Goal: Find specific page/section: Find specific page/section

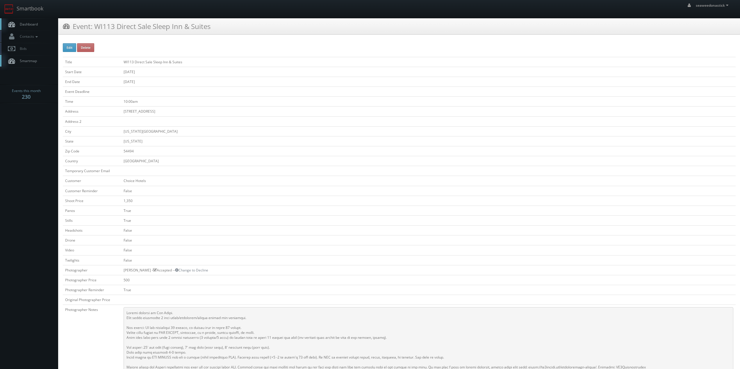
click at [31, 22] on span "Dashboard" at bounding box center [27, 24] width 21 height 5
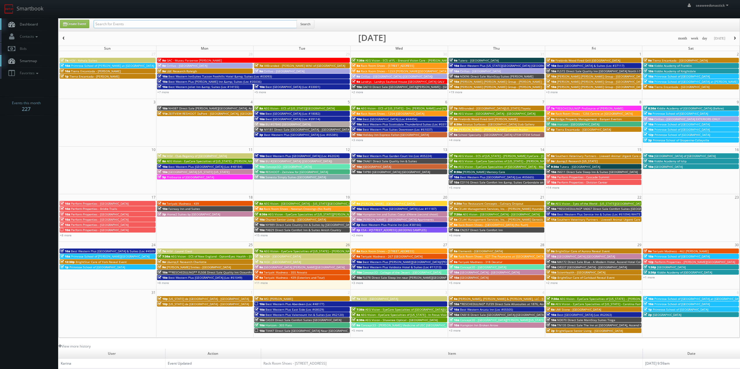
click at [109, 24] on input "text" at bounding box center [195, 24] width 203 height 8
paste input "Cullinary Dropout - Gilbert Arizona"
type input "Cullinary Dropout - Gilbert Arizona"
click at [303, 26] on button "Search" at bounding box center [305, 24] width 18 height 9
click at [128, 25] on input "Cullinary Dropout - Gilbert Arizona" at bounding box center [195, 24] width 203 height 8
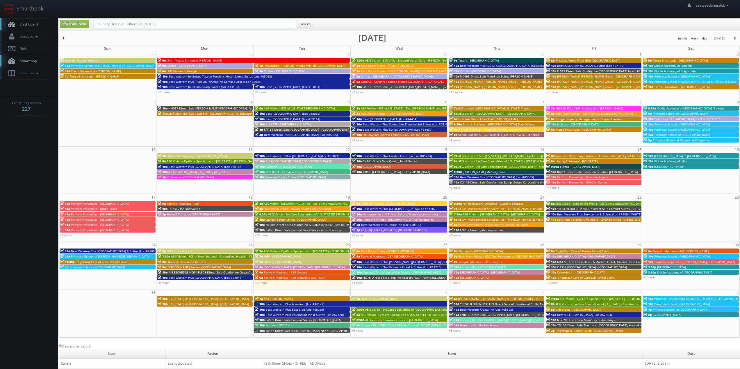
type input "Cullinary Dropout Gilbert Arizona"
click at [305, 22] on button "Search" at bounding box center [305, 24] width 18 height 9
drag, startPoint x: 157, startPoint y: 22, endPoint x: 126, endPoint y: 29, distance: 31.9
click at [126, 29] on div "Cullinary Dropout Gilbert Arizona Search" at bounding box center [204, 25] width 221 height 11
type input "Cullinary Dropout"
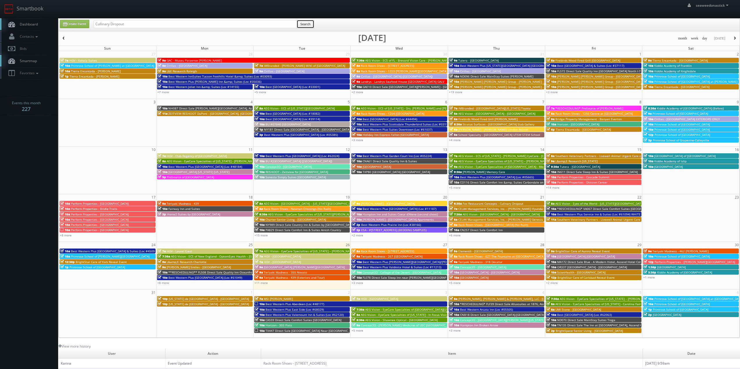
click at [303, 24] on button "Search" at bounding box center [305, 24] width 18 height 9
drag, startPoint x: 148, startPoint y: 24, endPoint x: 112, endPoint y: 32, distance: 36.9
click at [112, 32] on div "Create Event Cullinary Dropout Search month week day today August 2025 Sun Mon …" at bounding box center [398, 178] width 681 height 320
type input "Cullinary"
click at [309, 24] on button "Search" at bounding box center [305, 24] width 18 height 9
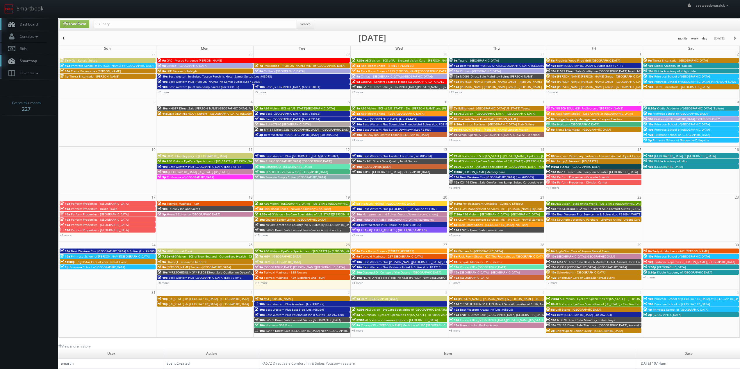
click at [30, 24] on span "Dashboard" at bounding box center [27, 24] width 21 height 5
